Goal: Information Seeking & Learning: Learn about a topic

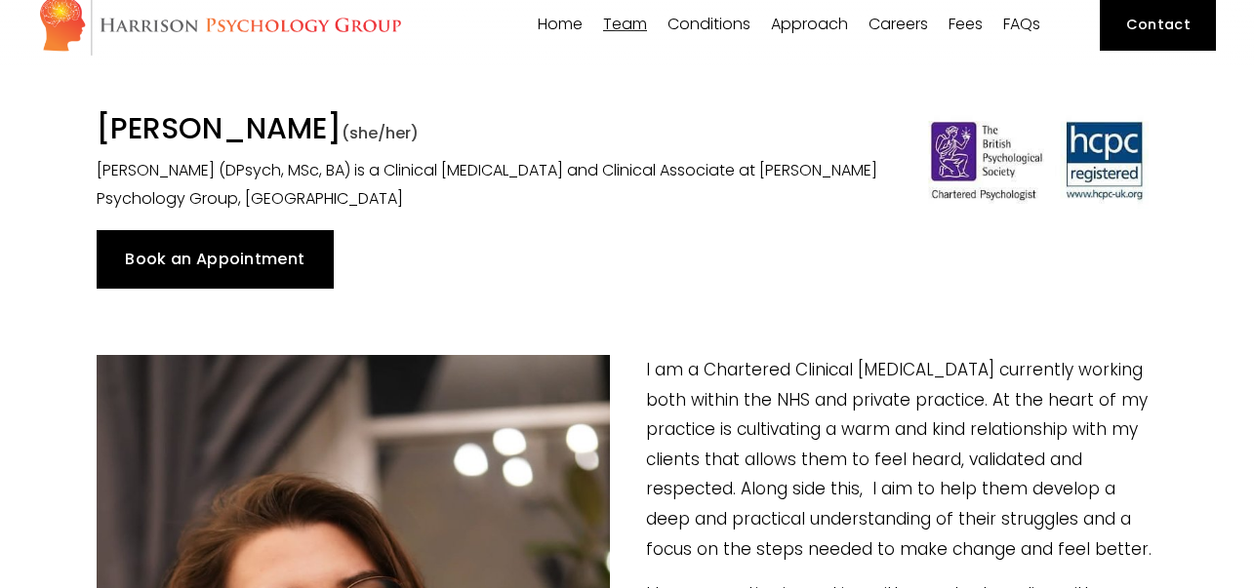
scroll to position [72, 0]
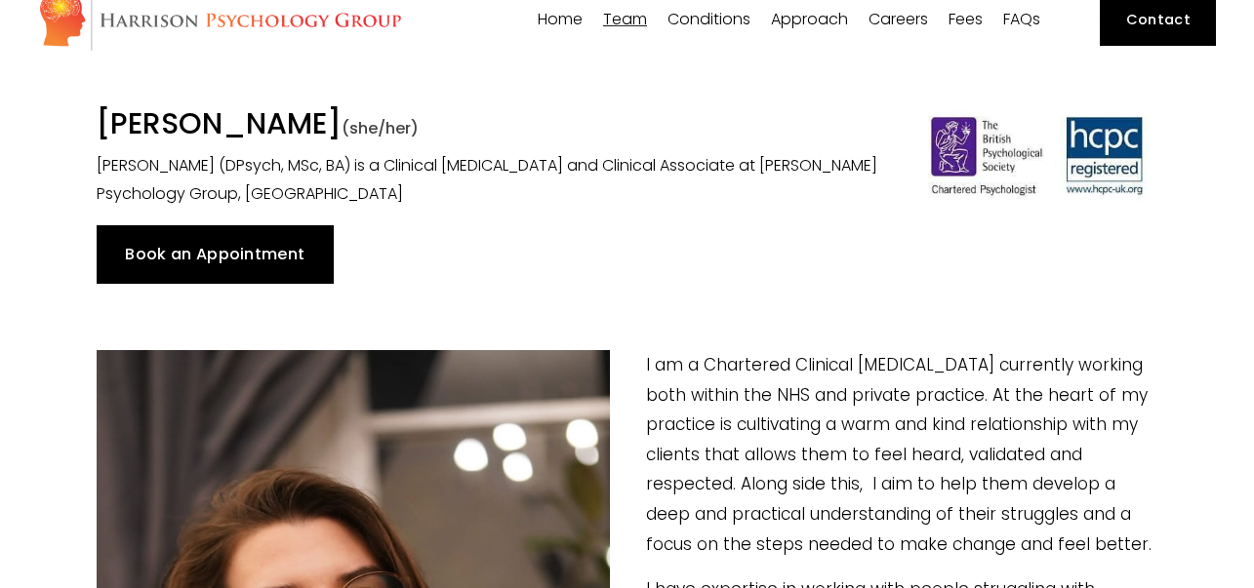
click at [0, 0] on span "[PERSON_NAME]" at bounding box center [0, 0] width 0 height 0
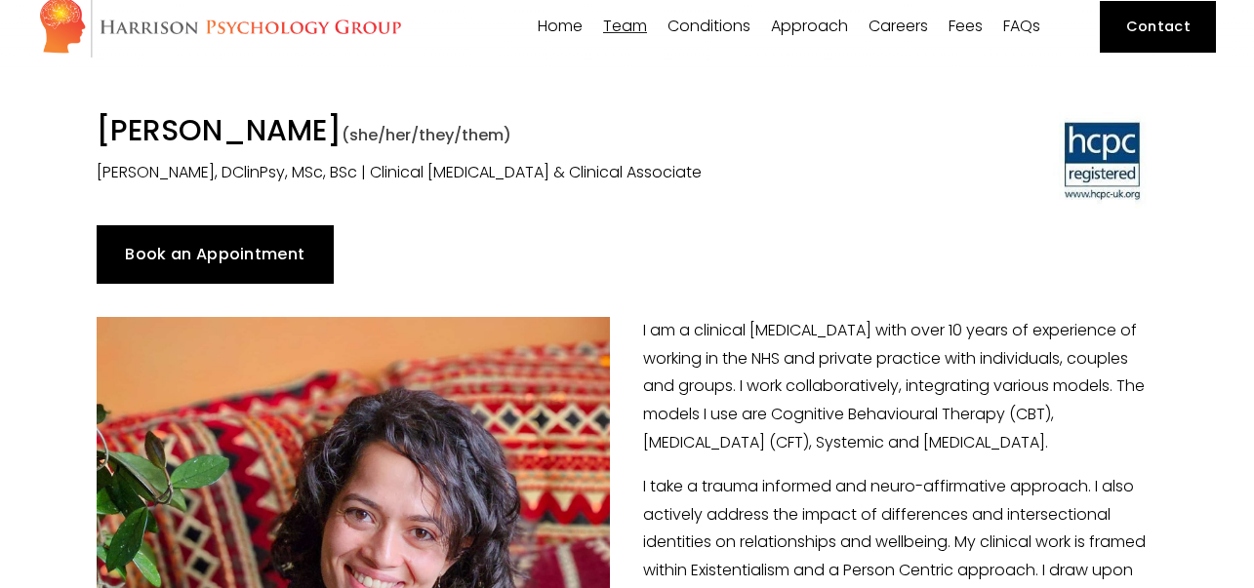
scroll to position [66, 0]
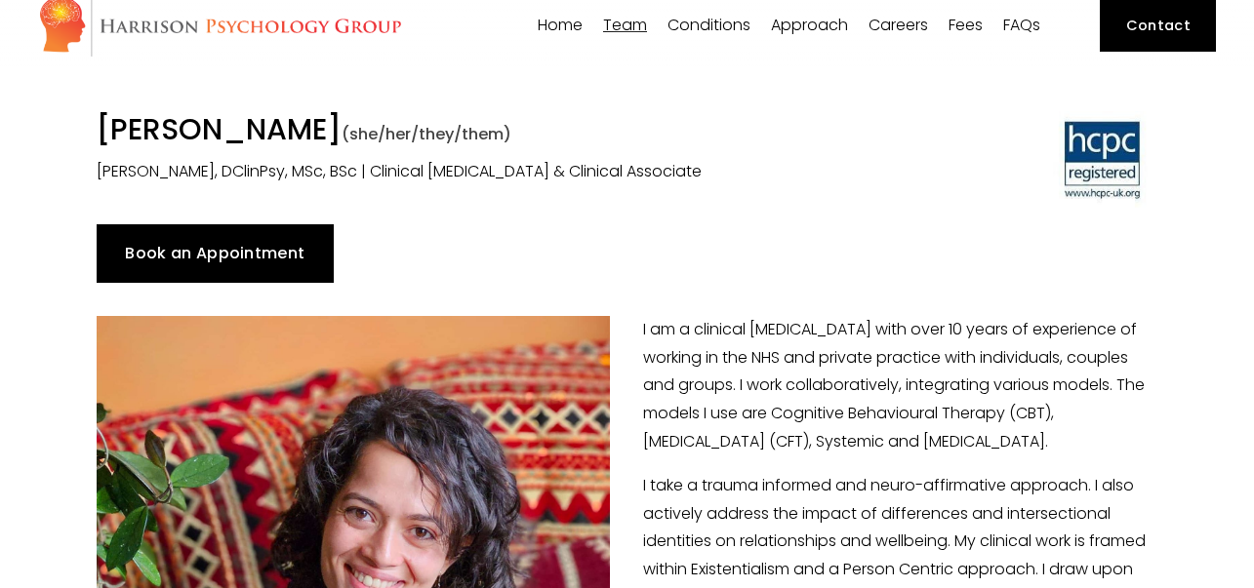
click at [0, 0] on span "[PERSON_NAME]" at bounding box center [0, 0] width 0 height 0
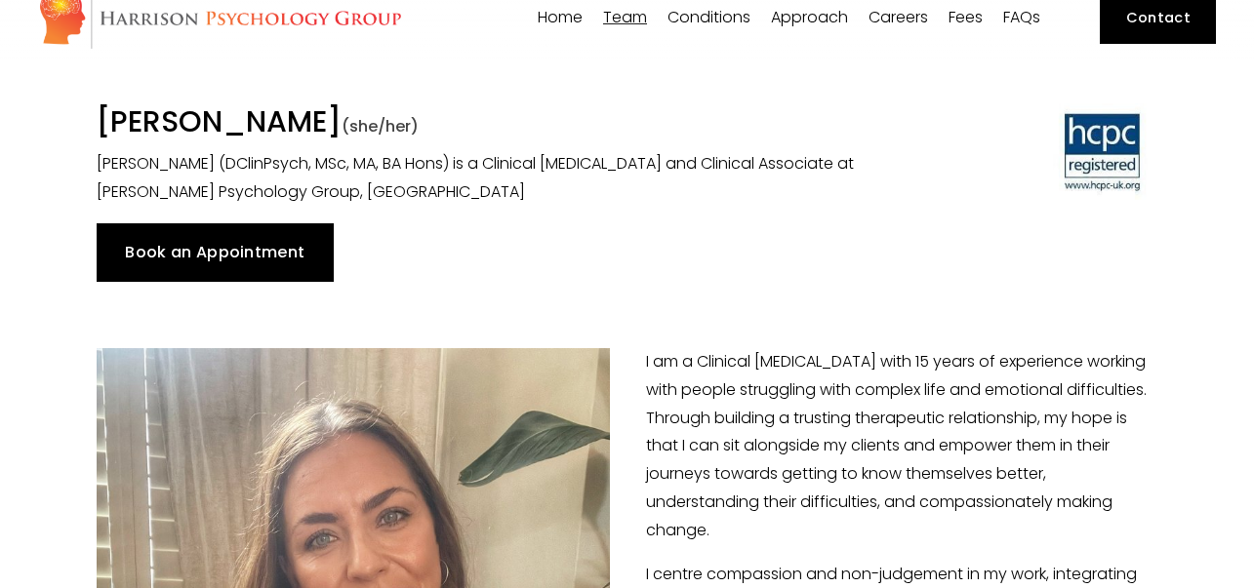
scroll to position [77, 0]
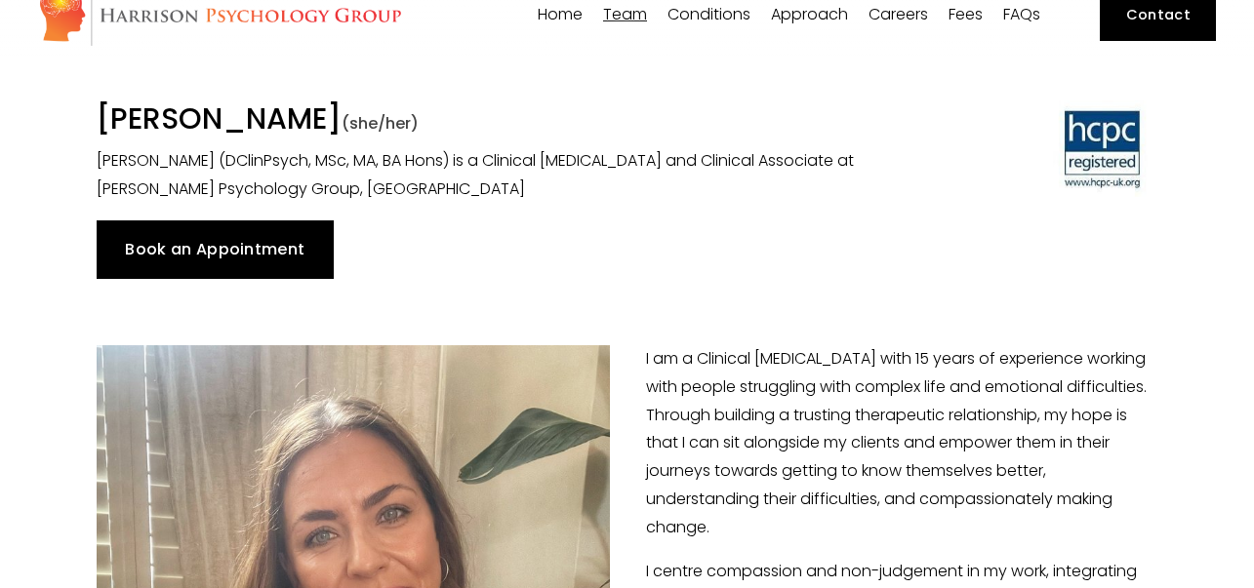
click at [0, 0] on span "[PERSON_NAME]" at bounding box center [0, 0] width 0 height 0
